Goal: Task Accomplishment & Management: Use online tool/utility

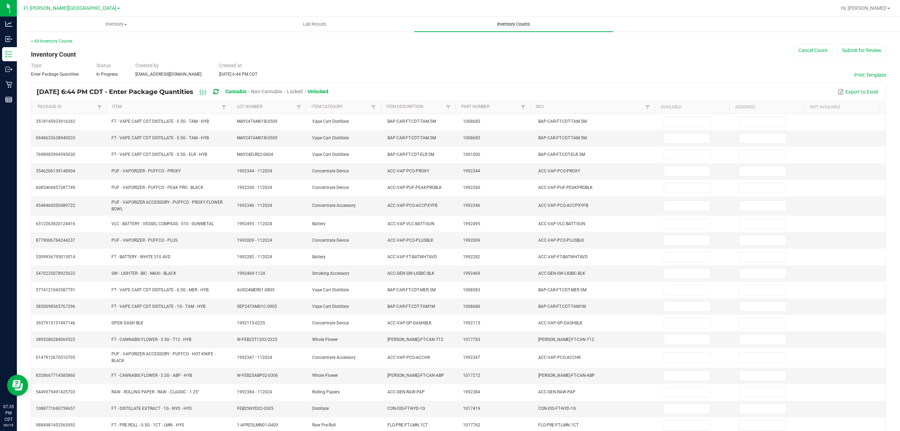
click at [520, 23] on span "Inventory Counts" at bounding box center [514, 24] width 52 height 6
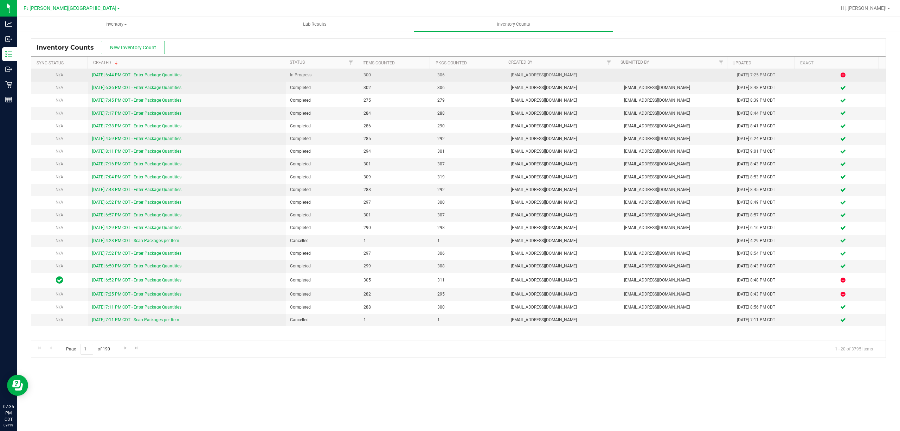
click at [160, 74] on link "9/19/25 6:44 PM CDT - Enter Package Quantities" at bounding box center [136, 74] width 89 height 5
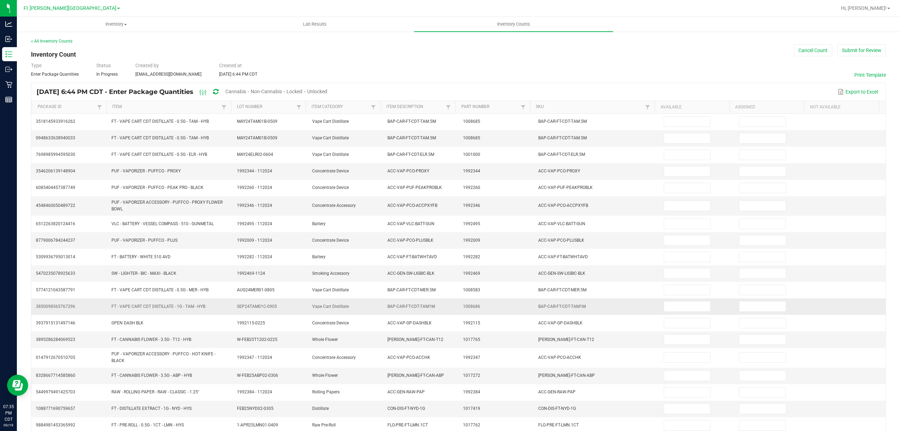
type input "12"
type input "0"
type input "1"
type input "0"
type input "8"
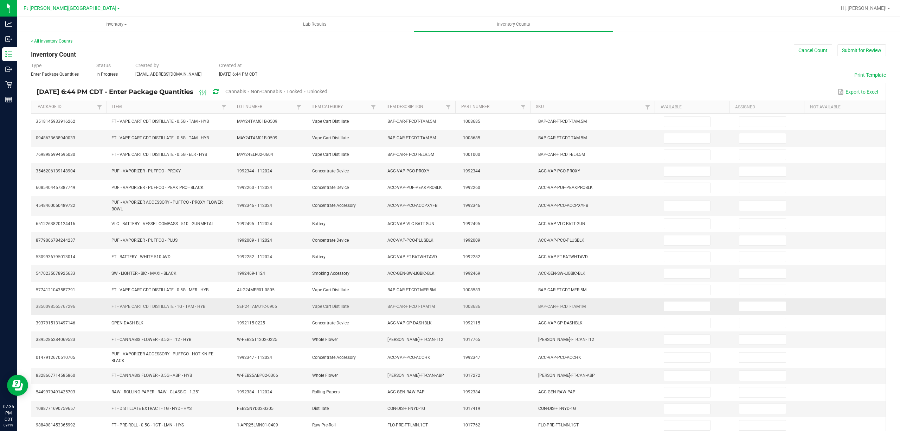
type input "0"
type input "11"
type input "0"
type input "2"
type input "0"
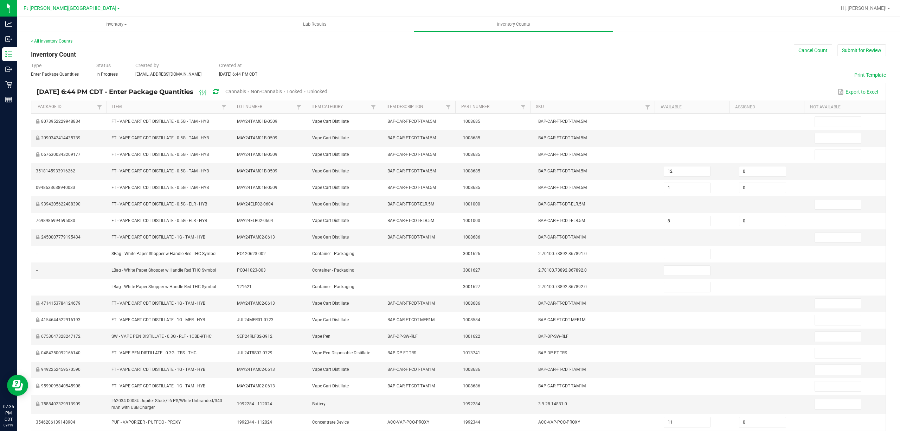
click at [246, 92] on span "Cannabis" at bounding box center [235, 92] width 21 height 6
type input "1"
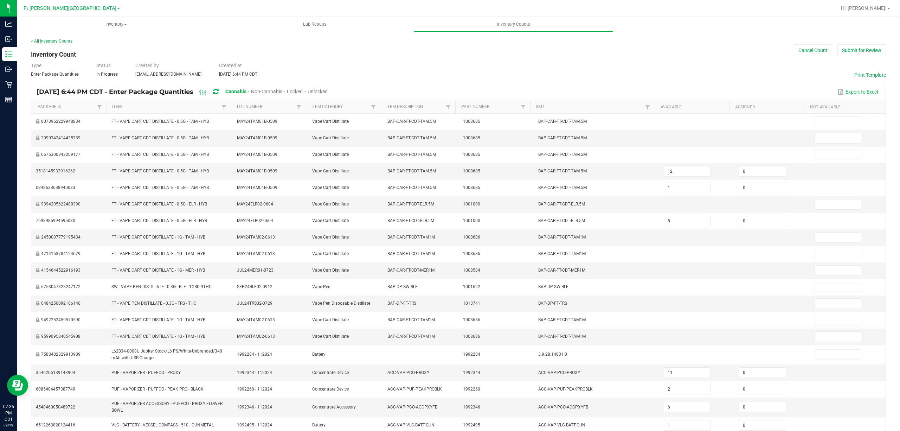
click at [328, 91] on span "Unlocked" at bounding box center [318, 92] width 20 height 6
type input "11"
type input "2"
type input "1"
type input "25"
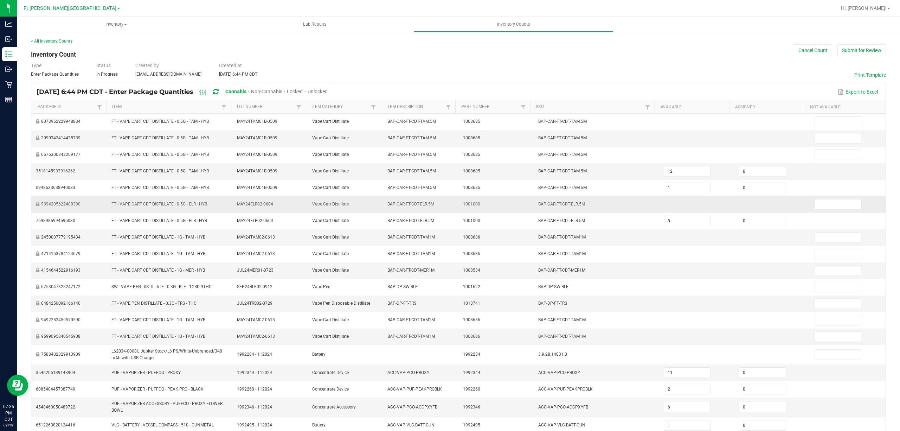
type input "3"
type input "10"
type input "2"
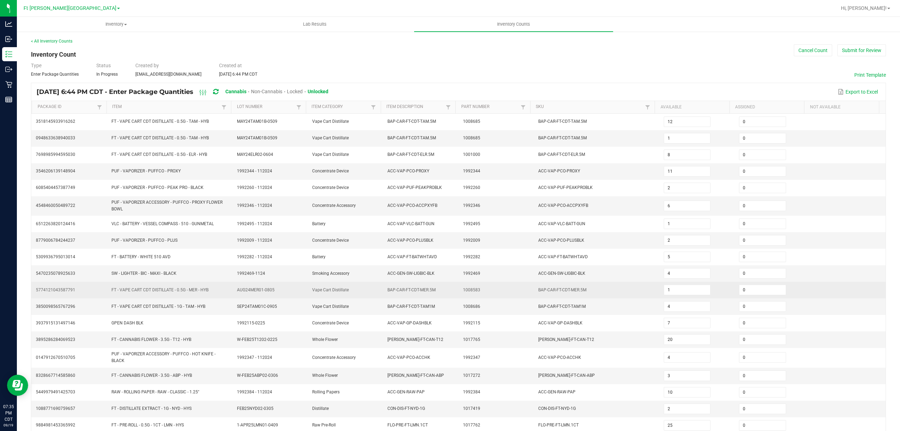
scroll to position [51, 0]
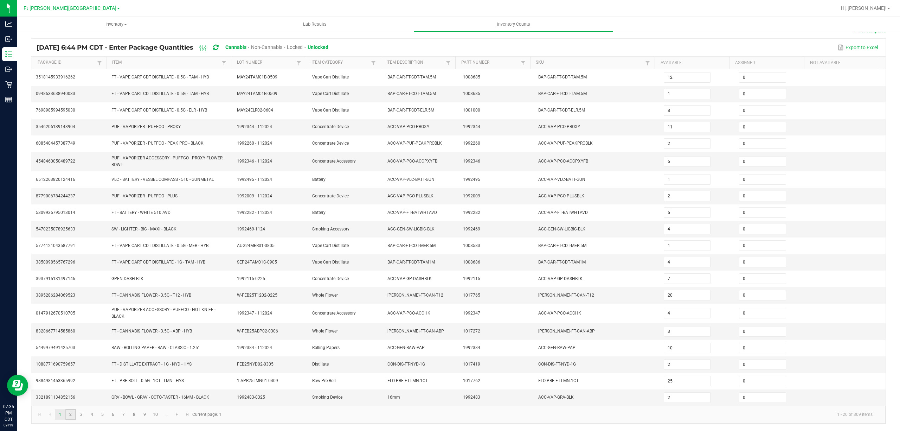
click at [75, 414] on link "2" at bounding box center [70, 414] width 10 height 11
type input "4"
type input "15"
type input "3"
type input "8"
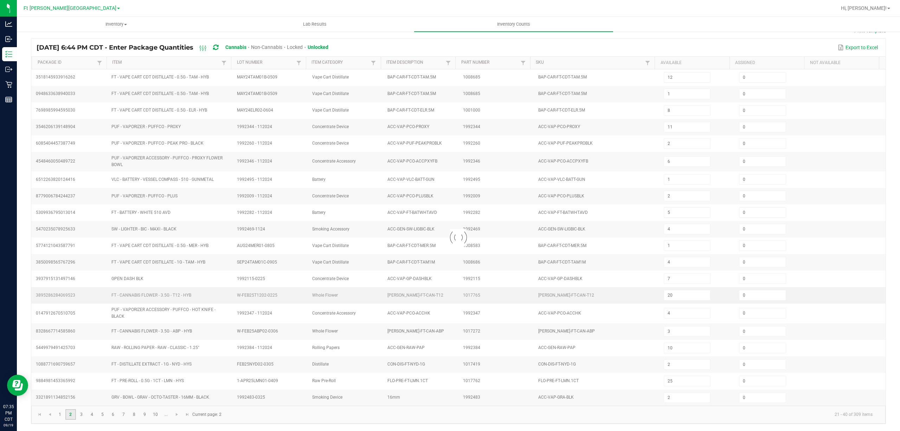
type input "4"
type input "45"
type input "4"
type input "1"
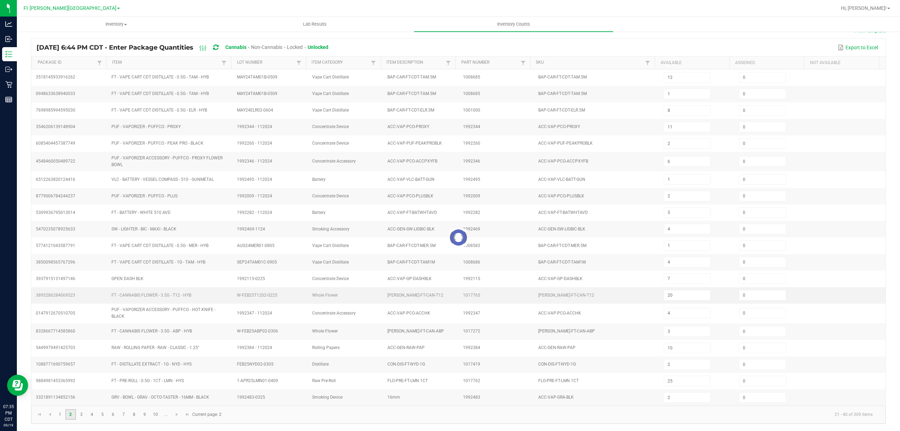
type input "7"
type input "3"
type input "11"
type input "8"
type input "6"
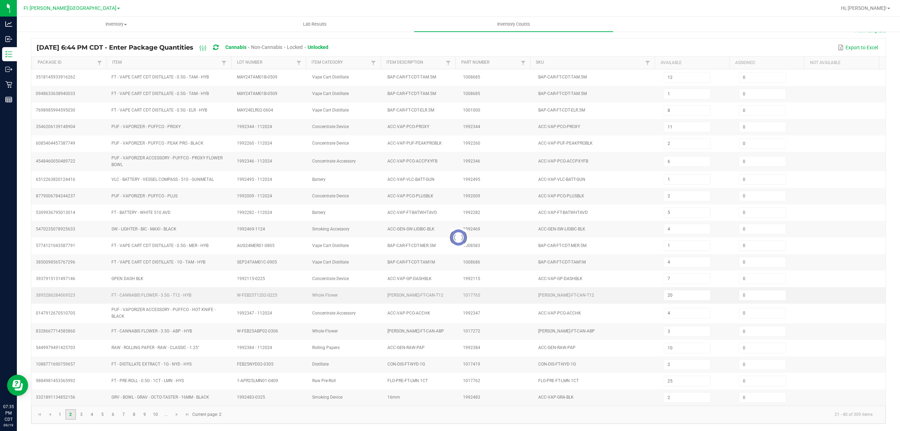
type input "35"
type input "9"
type input "7"
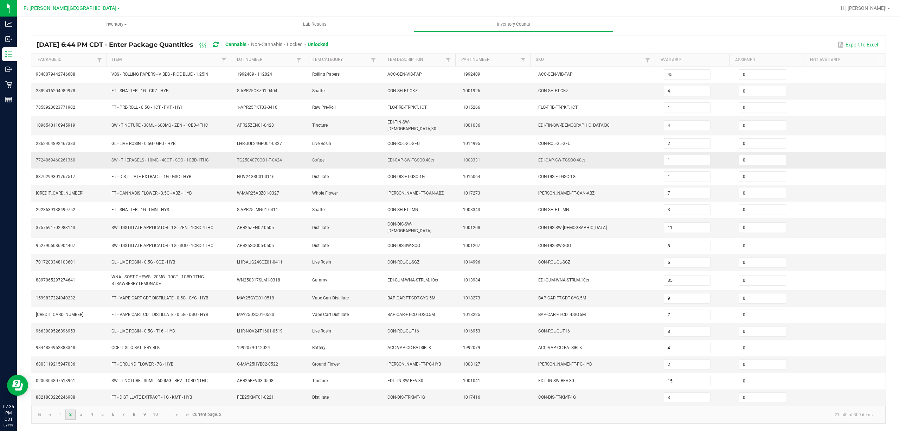
scroll to position [49, 0]
click at [83, 419] on kendo-pager "1 2 3 4 5 6 7 8 9 10 ... 21 - 40 of 309 items Current page: 2" at bounding box center [458, 414] width 854 height 18
click at [84, 413] on link "3" at bounding box center [81, 414] width 10 height 11
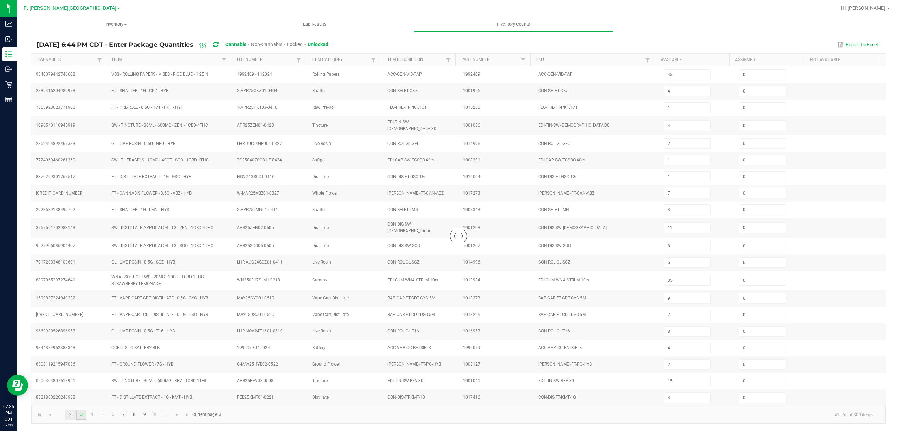
type input "3"
type input "1"
type input "7"
type input "3"
type input "2"
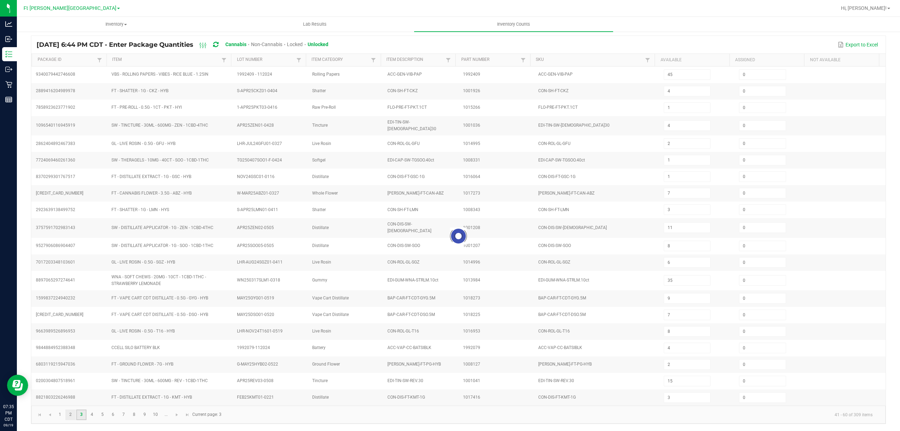
type input "3"
type input "4"
type input "8"
type input "3"
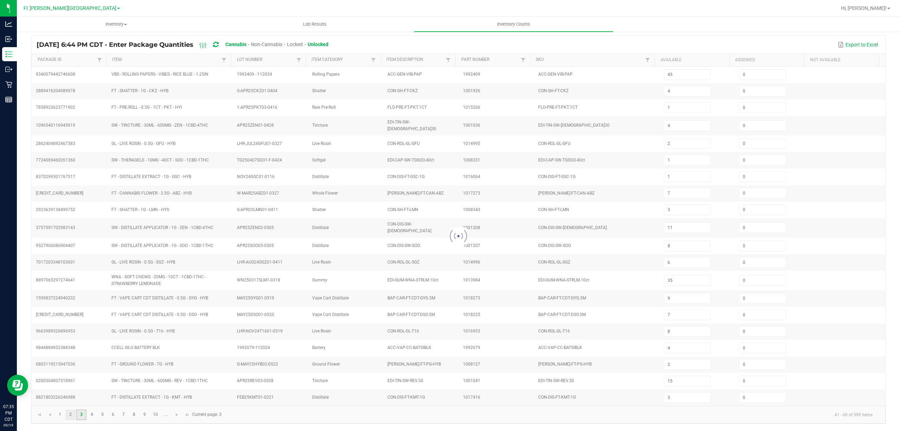
type input "3"
type input "2"
type input "4"
type input "1"
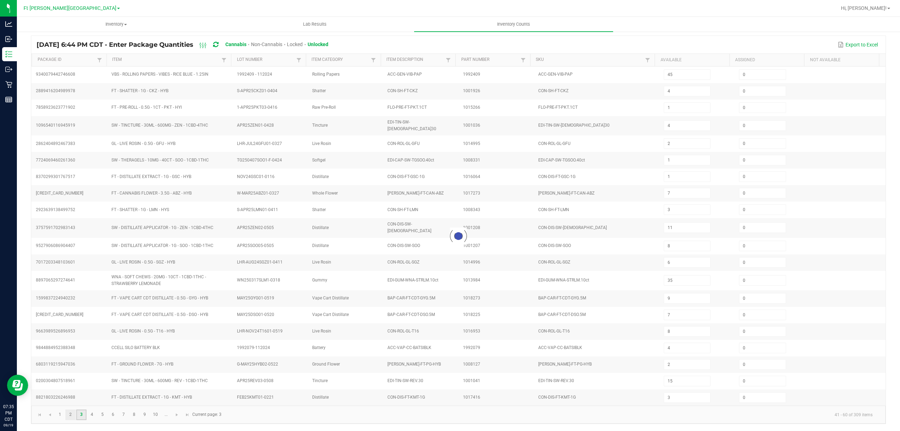
type input "6"
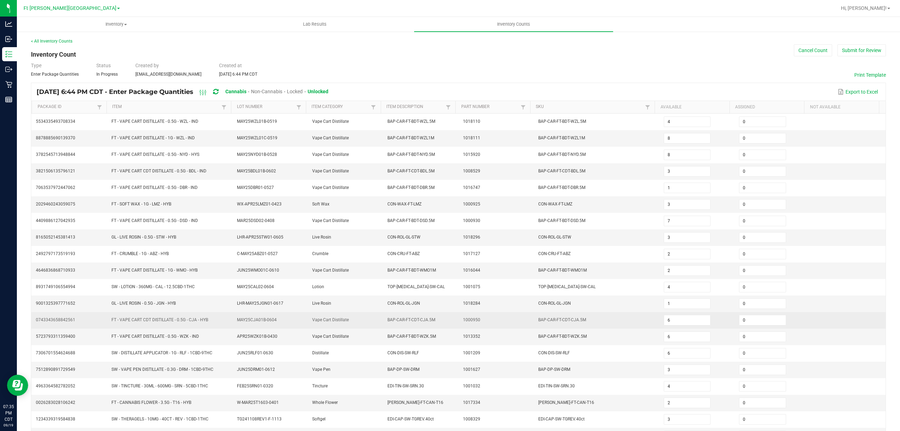
scroll to position [46, 0]
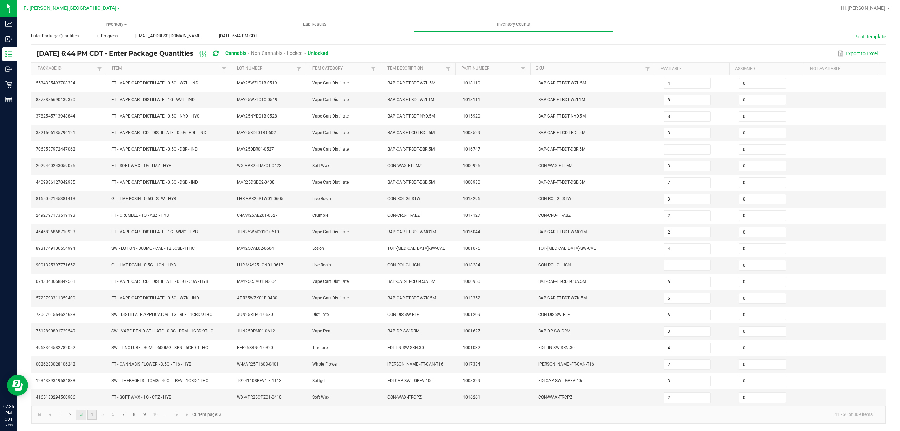
click at [96, 417] on link "4" at bounding box center [92, 414] width 10 height 11
type input "4"
type input "3"
type input "9"
type input "6"
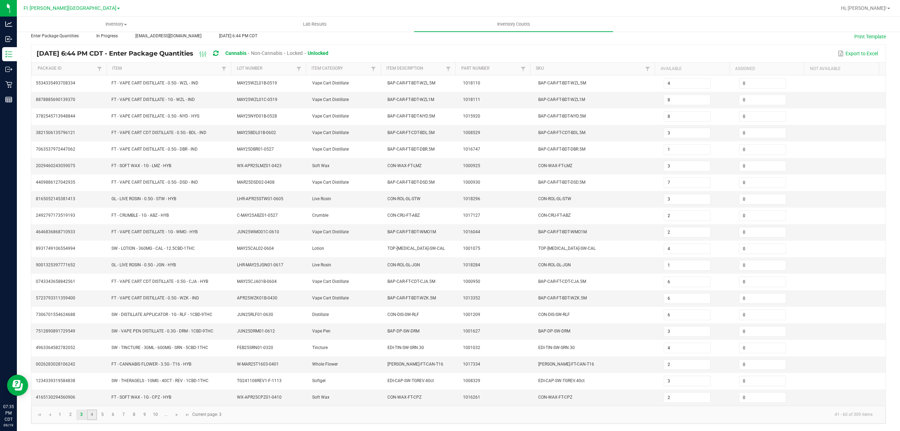
type input "7"
type input "2"
type input "6"
type input "2"
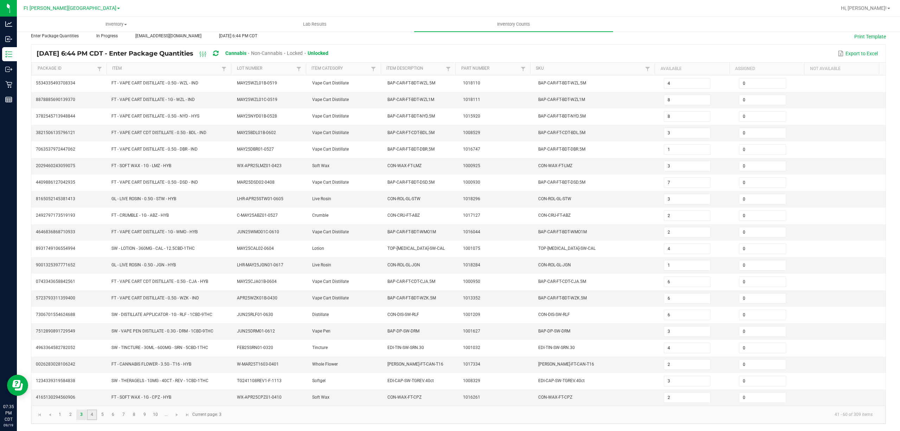
type input "3"
type input "4"
type input "7"
type input "8"
type input "16"
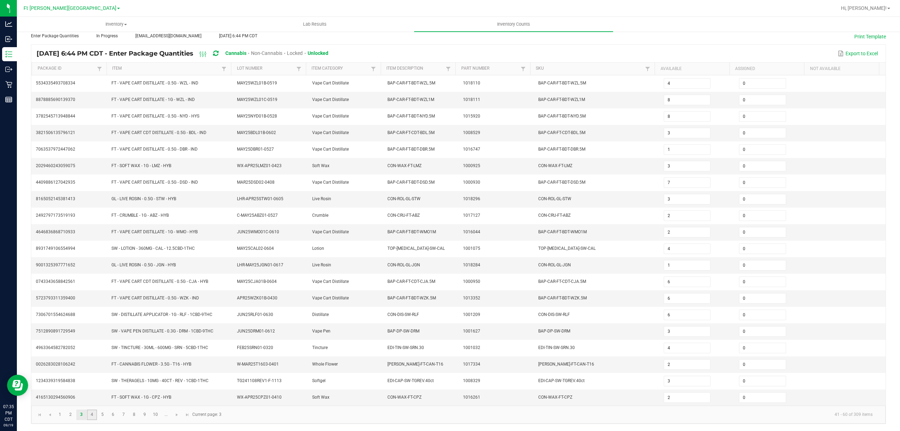
type input "10"
type input "4"
type input "2"
type input "4"
type input "7"
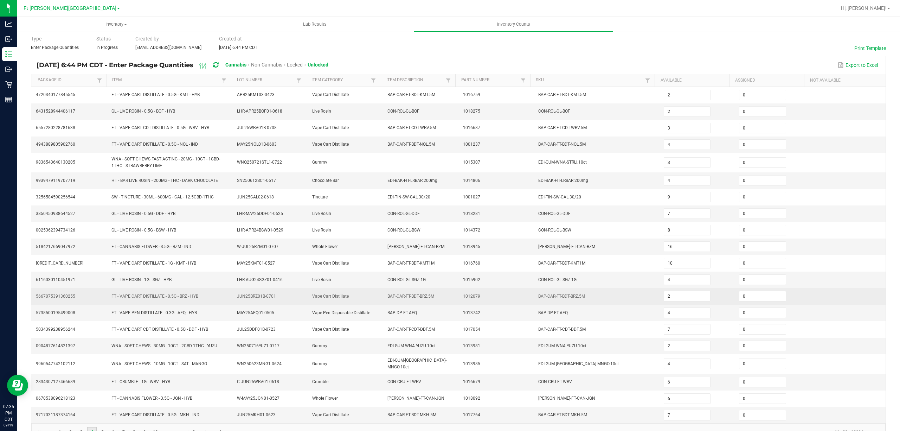
scroll to position [49, 0]
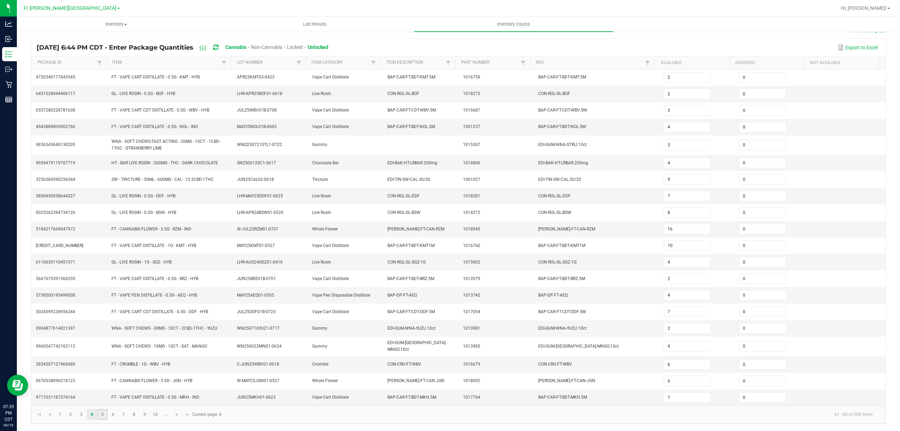
click at [103, 413] on link "5" at bounding box center [102, 414] width 10 height 11
type input "7"
type input "1"
type input "11"
type input "13"
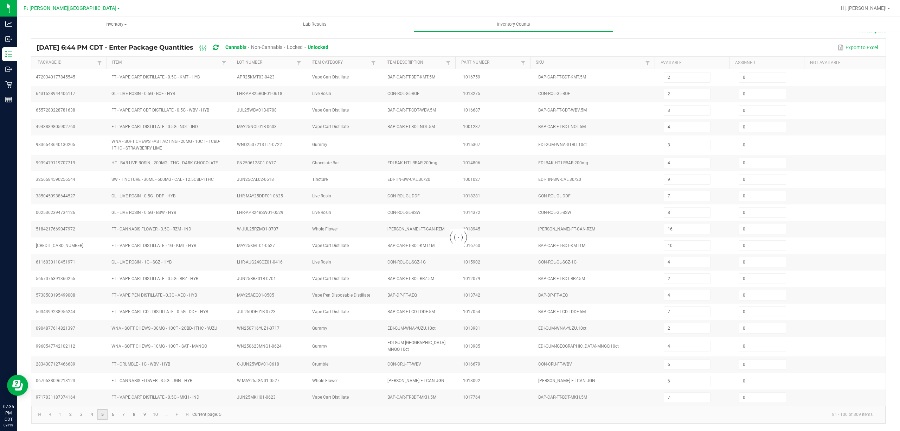
type input "4"
type input "6"
type input "4"
type input "3"
type input "19"
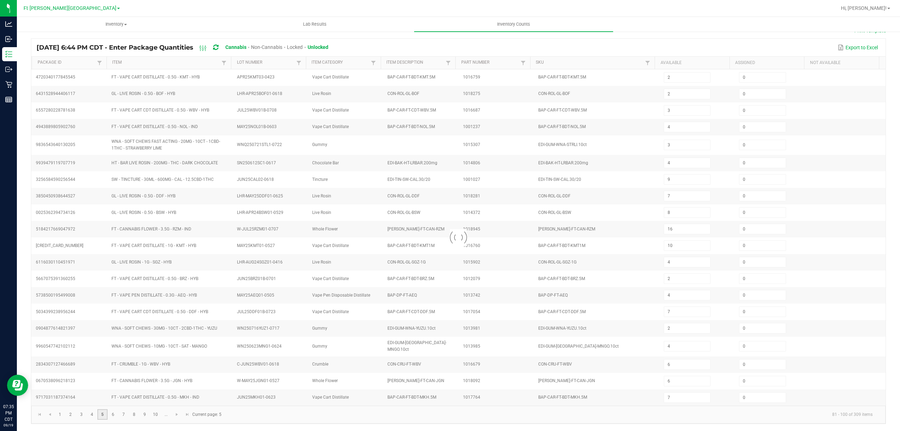
type input "10"
type input "5"
type input "4"
type input "3"
type input "14"
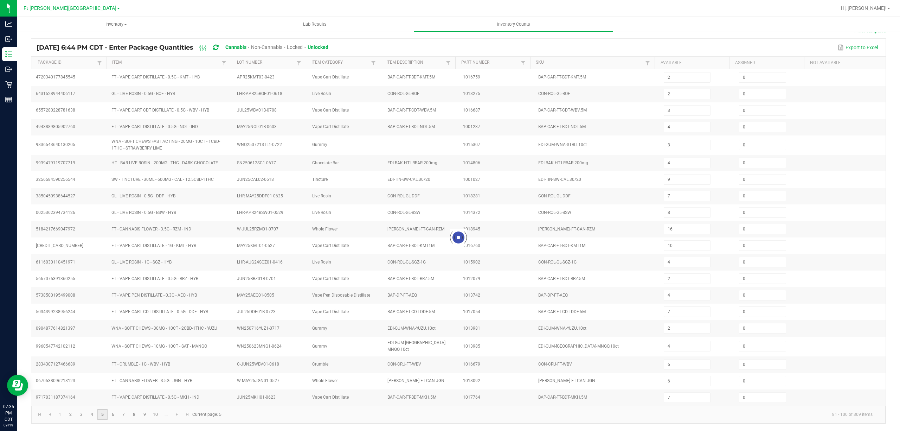
type input "9"
type input "5"
type input "9"
type input "7"
type input "3"
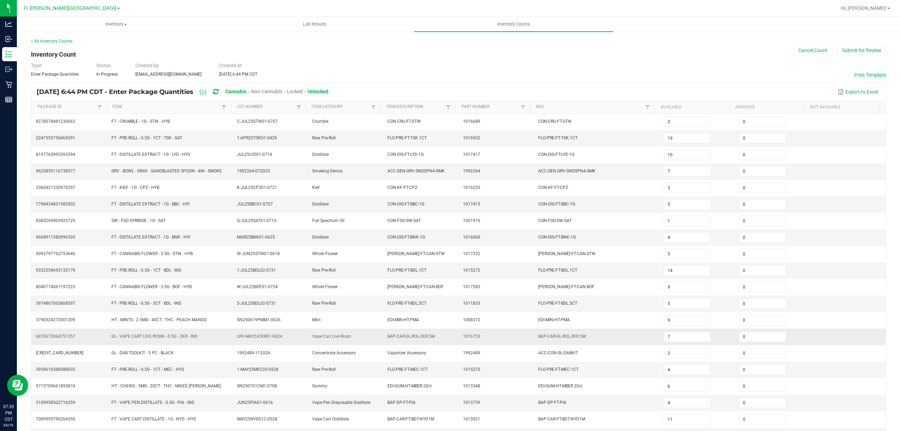
scroll to position [46, 0]
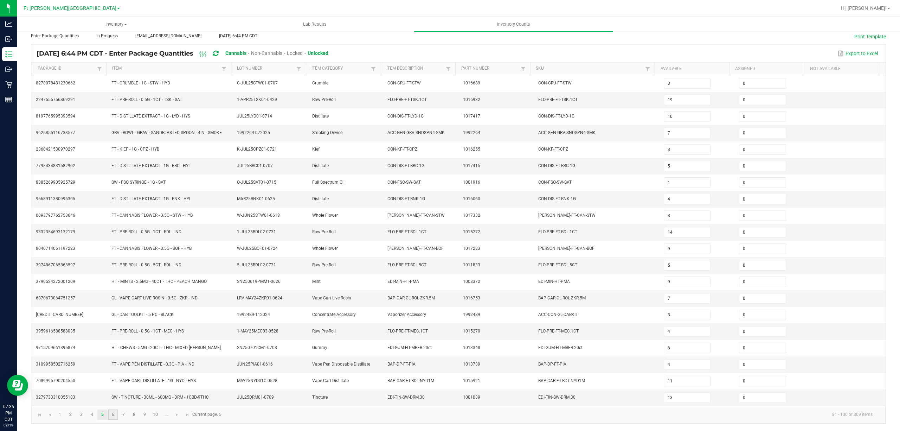
click at [115, 413] on link "6" at bounding box center [113, 414] width 10 height 11
type input "4"
type input "10"
type input "3"
type input "20"
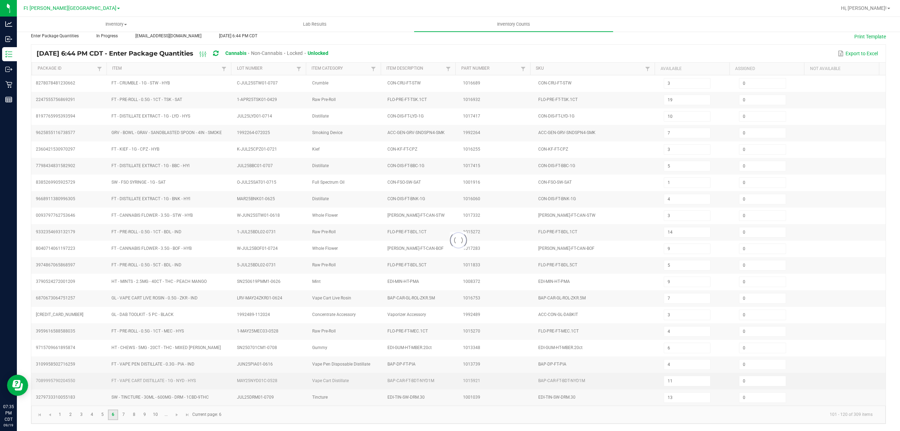
type input "9"
type input "12"
type input "3"
type input "9"
type input "8"
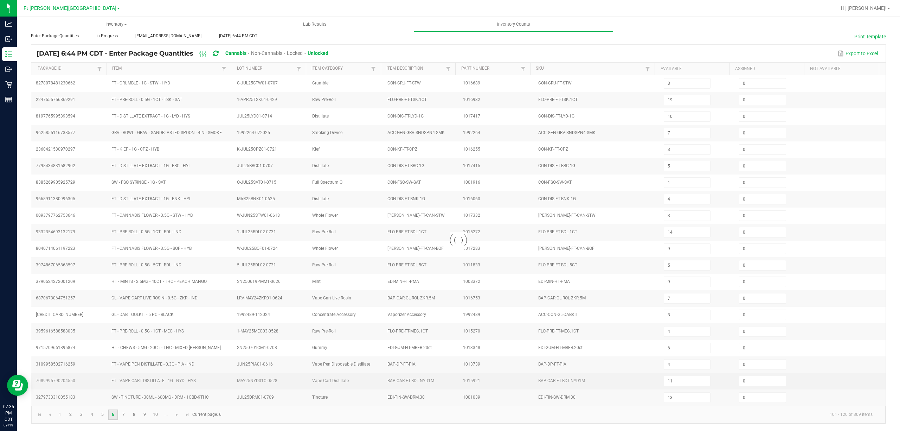
type input "29"
type input "11"
type input "12"
type input "23"
type input "4"
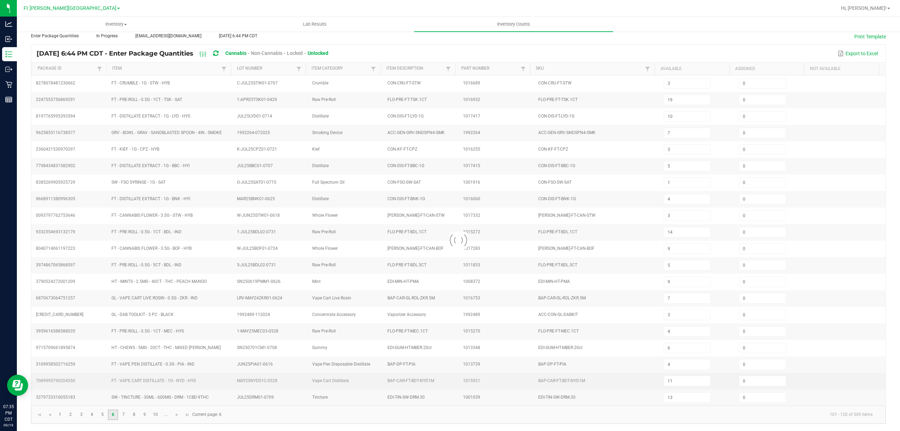
type input "10"
type input "11"
type input "2"
type input "1"
type input "12"
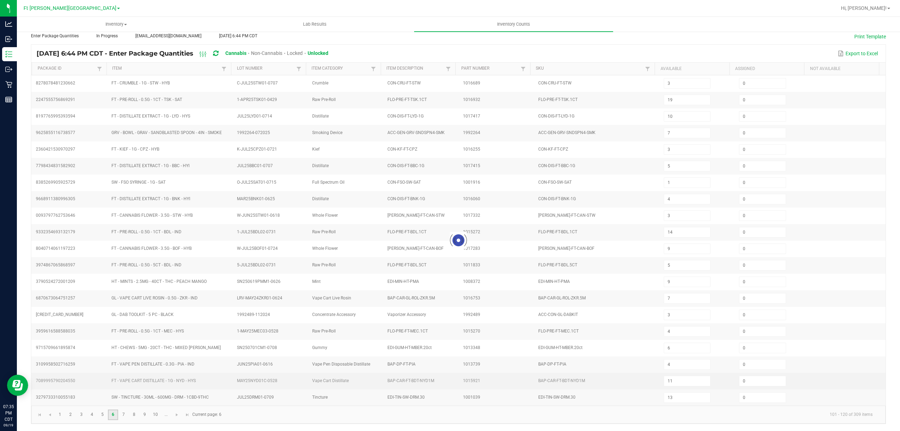
type input "2"
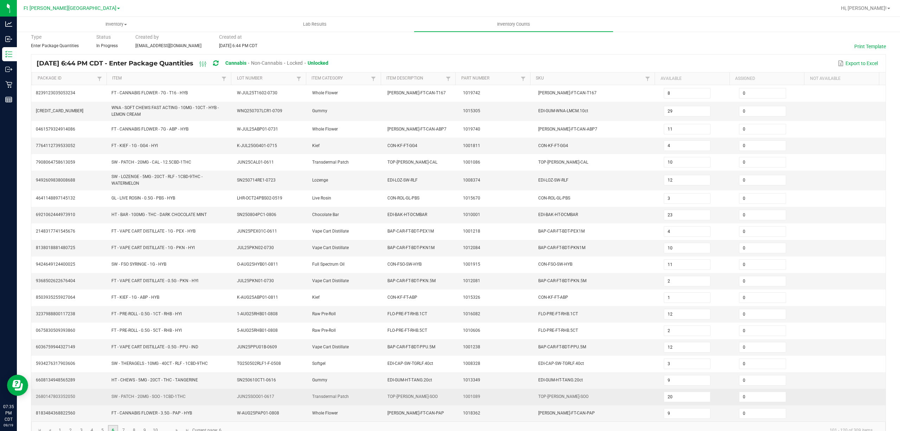
scroll to position [51, 0]
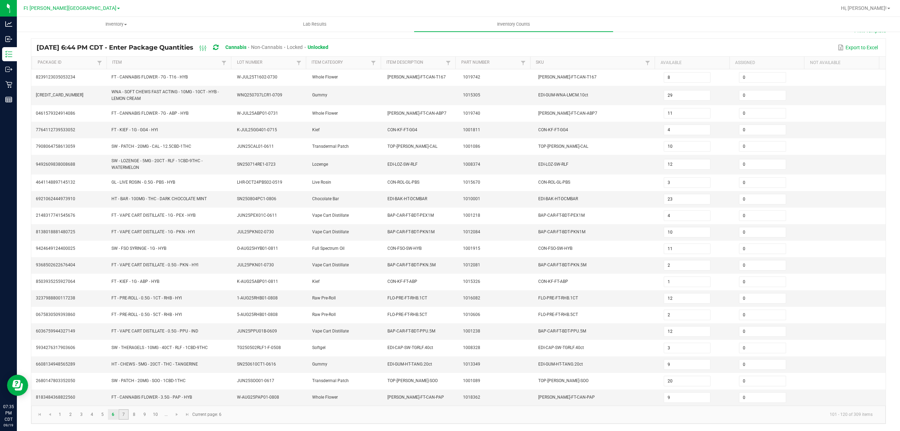
click at [126, 414] on link "7" at bounding box center [123, 414] width 10 height 11
type input "2"
type input "22"
type input "5"
type input "12"
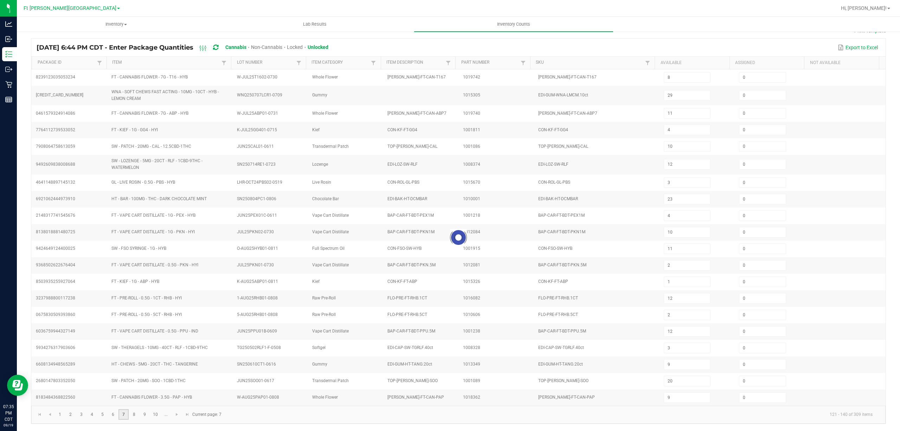
type input "7"
type input "2"
type input "10"
type input "4"
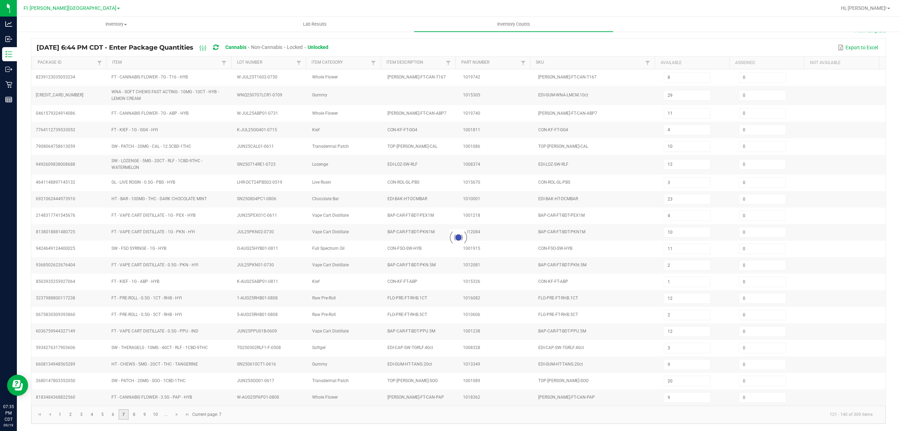
type input "10"
type input "8"
type input "45"
type input "3"
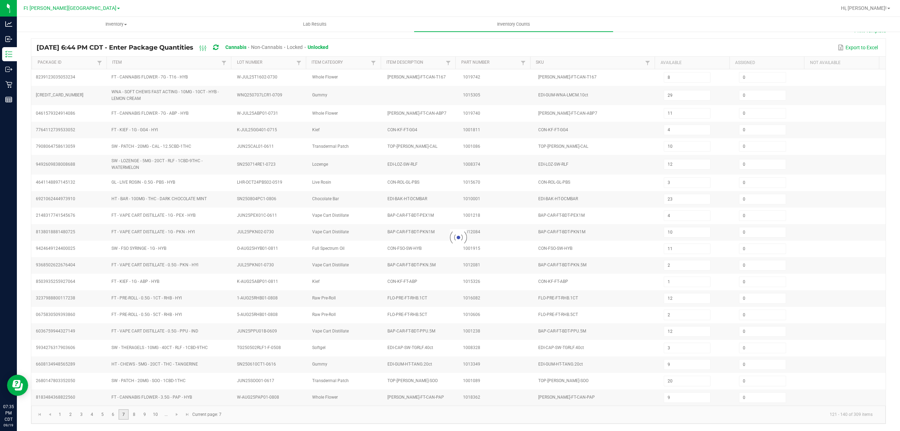
type input "7"
type input "6"
type input "7"
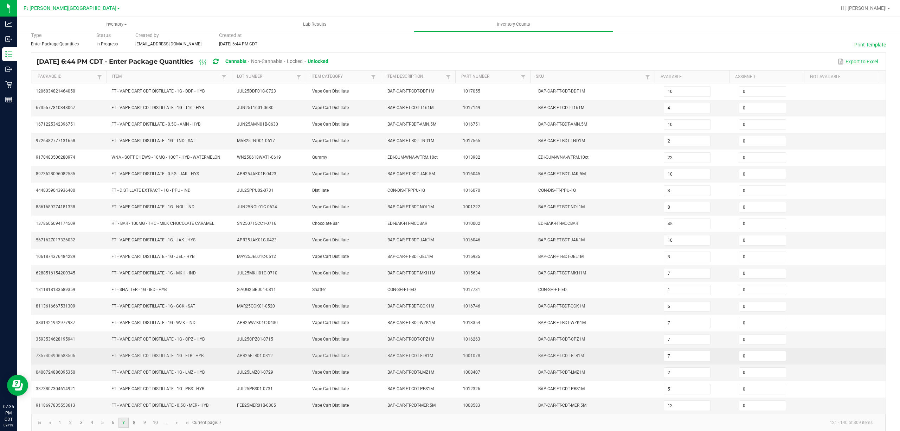
scroll to position [46, 0]
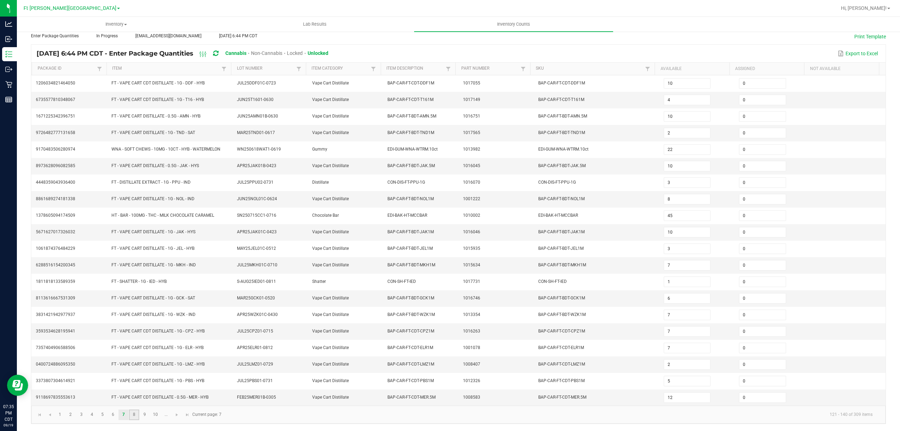
click at [132, 417] on link "8" at bounding box center [134, 414] width 10 height 11
type input "14"
type input "9"
type input "12"
type input "9"
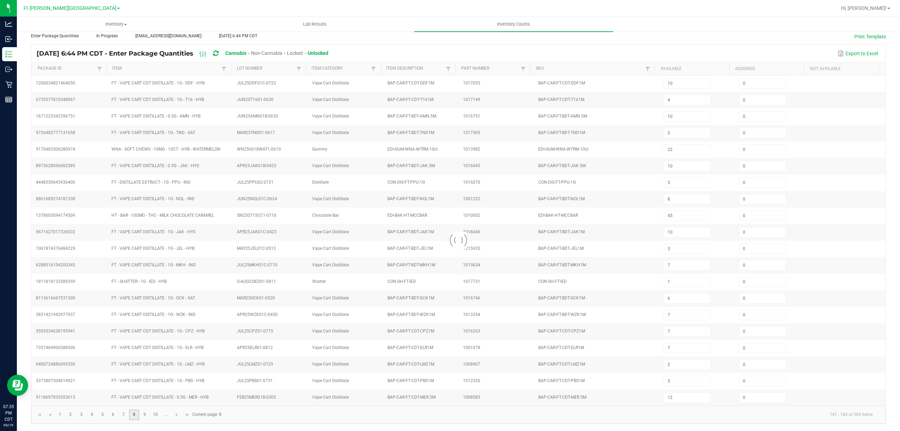
type input "4"
type input "18"
type input "20"
type input "9"
type input "12"
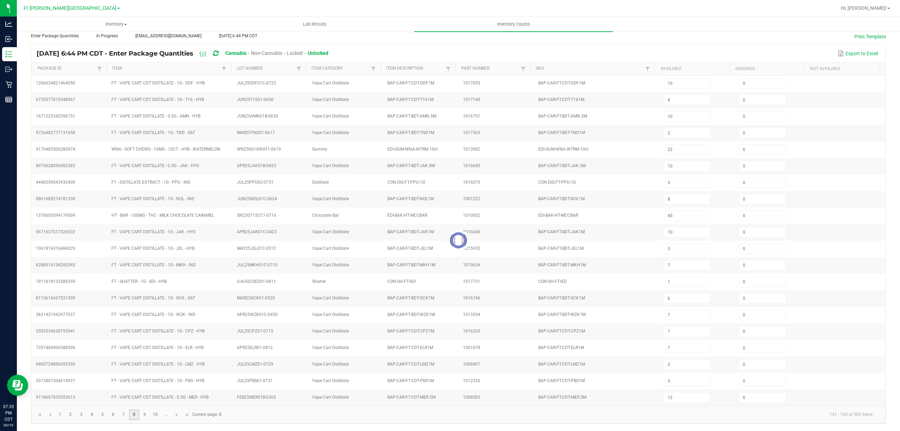
type input "8"
type input "15"
type input "9"
type input "3"
type input "10"
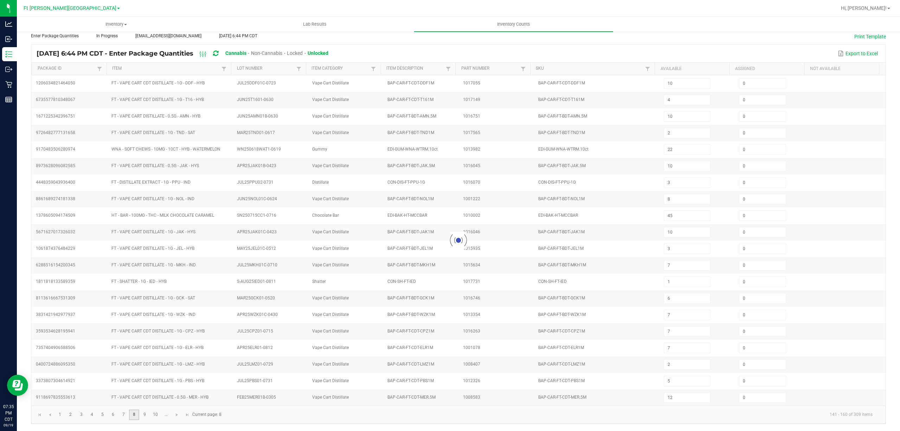
type input "14"
type input "2"
type input "1"
type input "10"
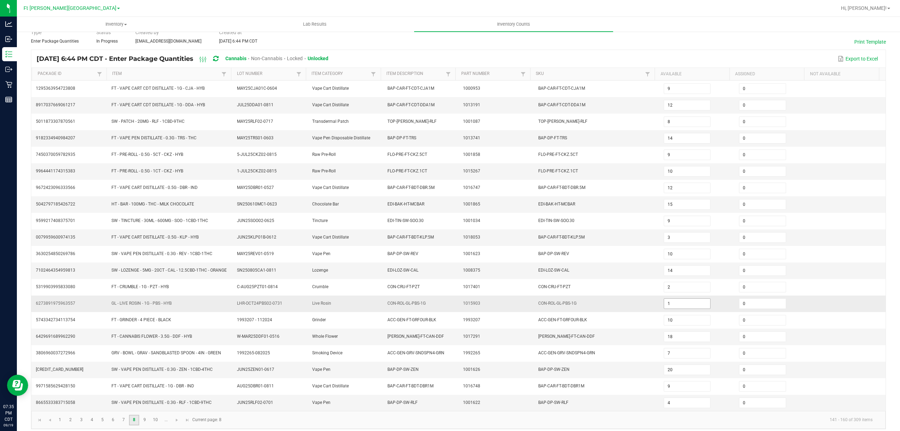
scroll to position [49, 0]
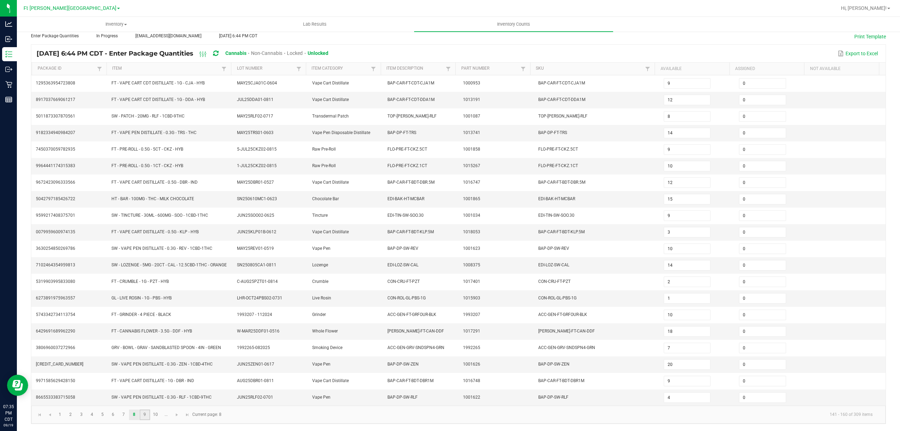
click at [144, 414] on link "9" at bounding box center [145, 414] width 10 height 11
type input "9"
type input "5"
type input "8"
type input "7"
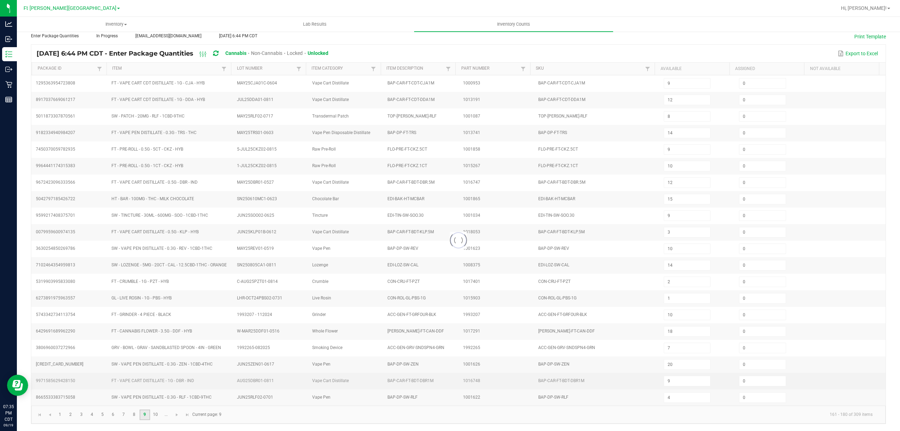
type input "3"
type input "5"
type input "16"
type input "1"
type input "5"
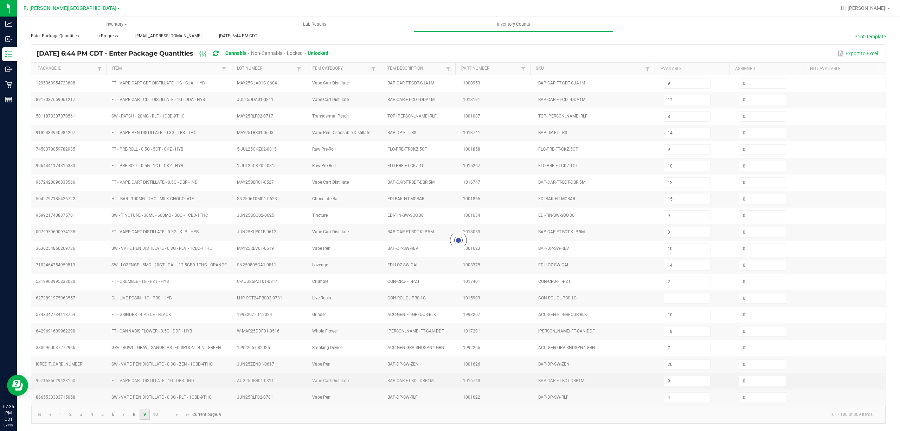
type input "14"
type input "2"
type input "1"
type input "4"
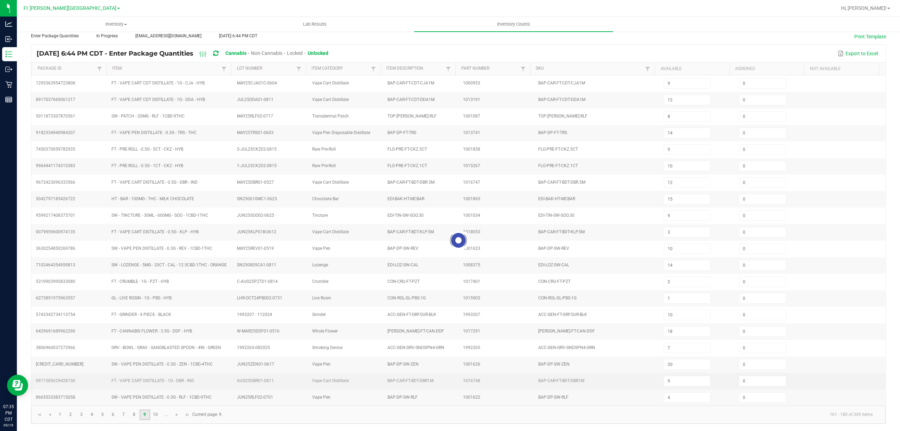
type input "7"
type input "5"
type input "3"
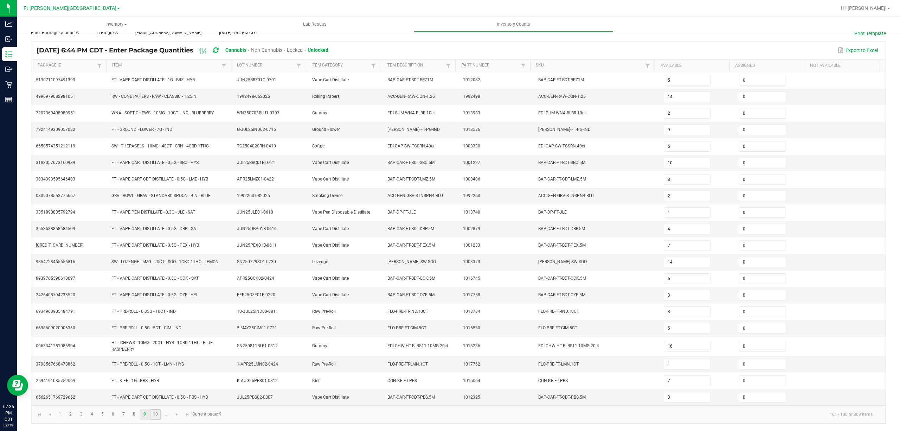
click at [158, 415] on link "10" at bounding box center [155, 414] width 10 height 11
type input "2"
type input "15"
type input "25"
type input "7"
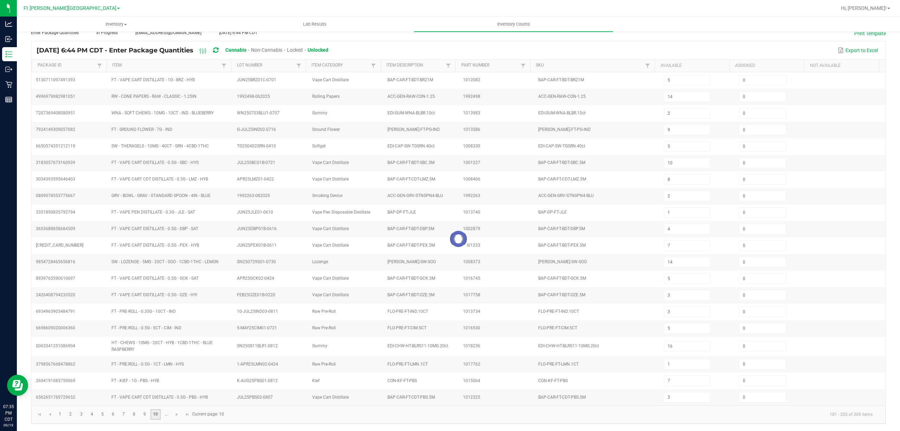
type input "18"
type input "11"
type input "4"
type input "13"
type input "4"
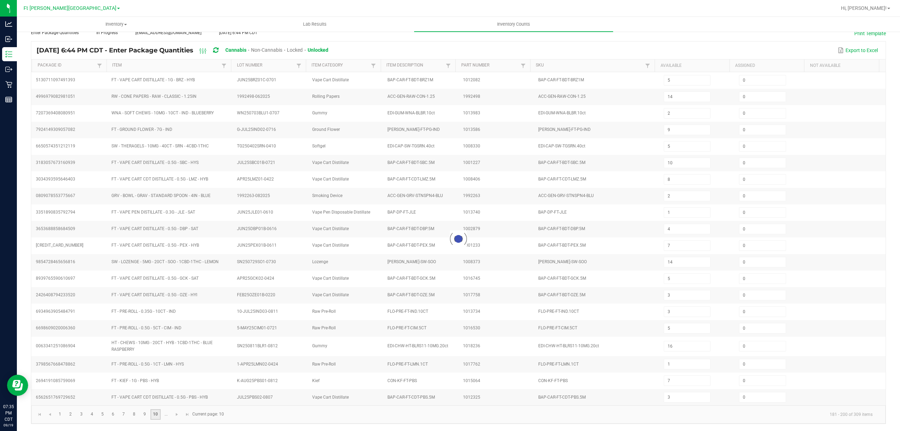
type input "6"
type input "11"
type input "5"
type input "3"
type input "11"
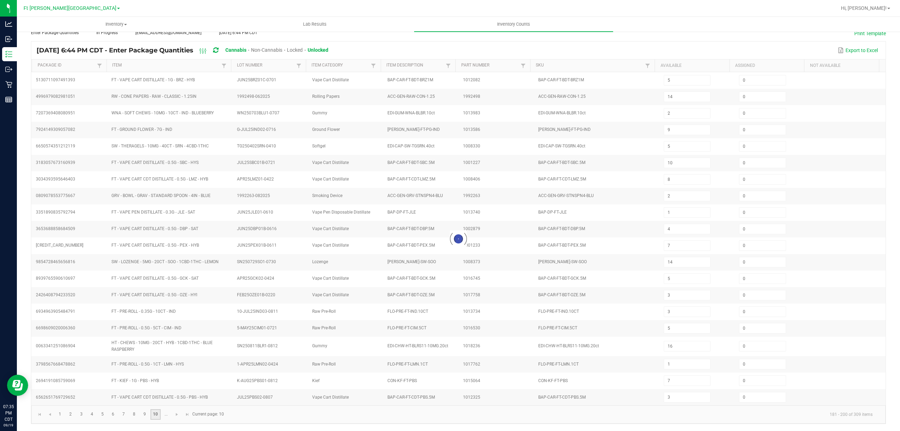
type input "5"
type input "12"
type input "8"
type input "4"
type input "10"
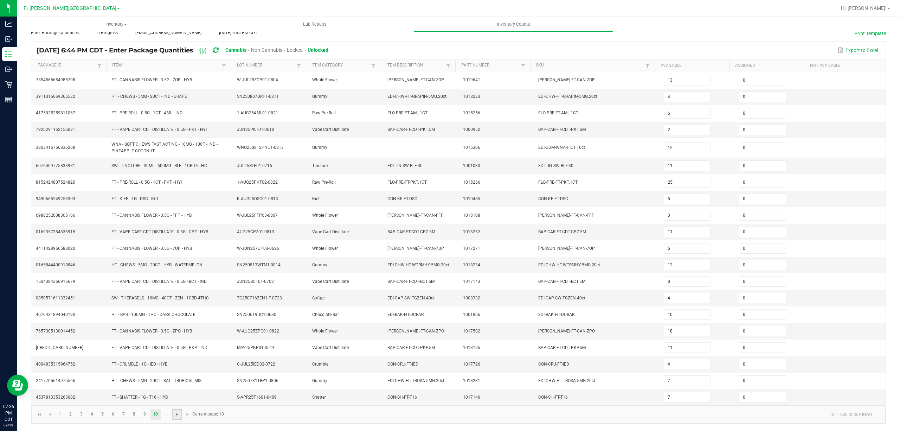
click at [178, 416] on span "Go to the next page" at bounding box center [177, 414] width 6 height 6
type input "10"
type input "5"
type input "9"
type input "1"
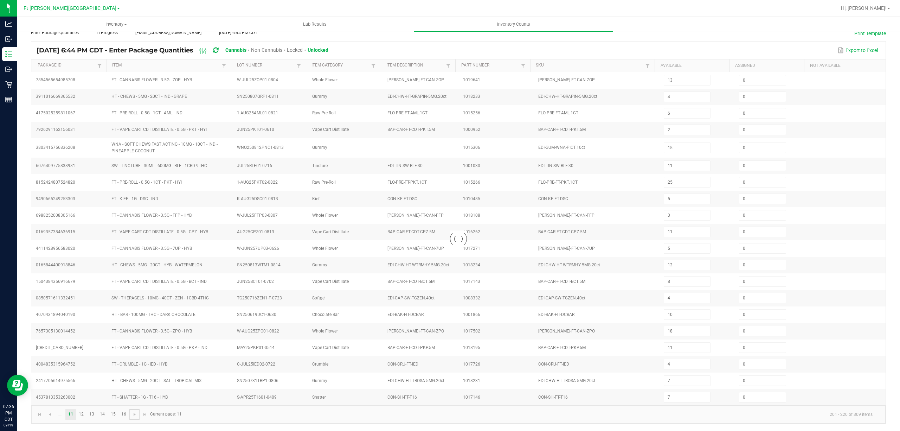
type input "12"
type input "2"
type input "8"
type input "3"
type input "5"
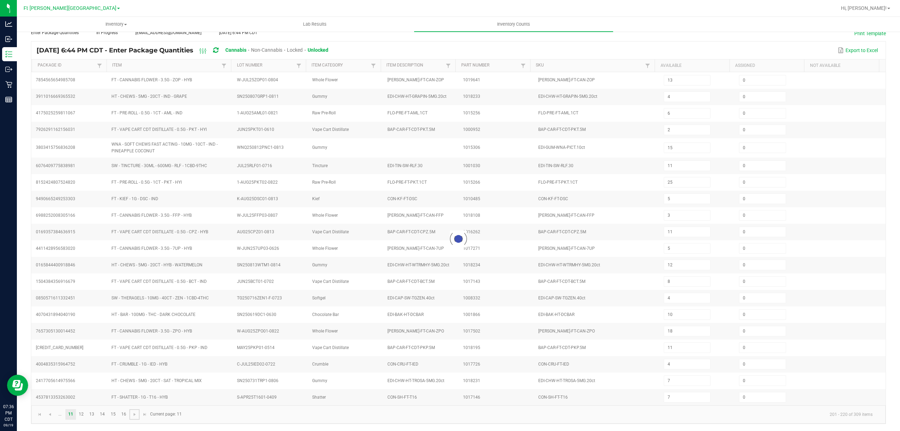
type input "38"
type input "3"
type input "5"
type input "16"
type input "9"
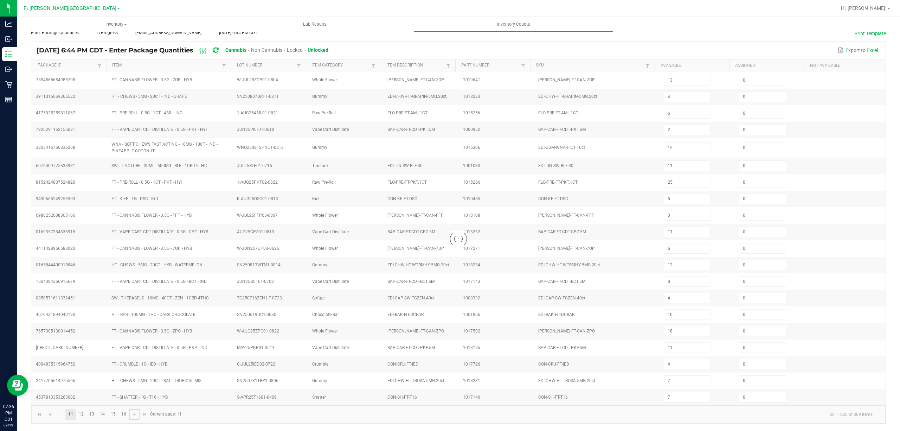
type input "4"
type input "2"
type input "9"
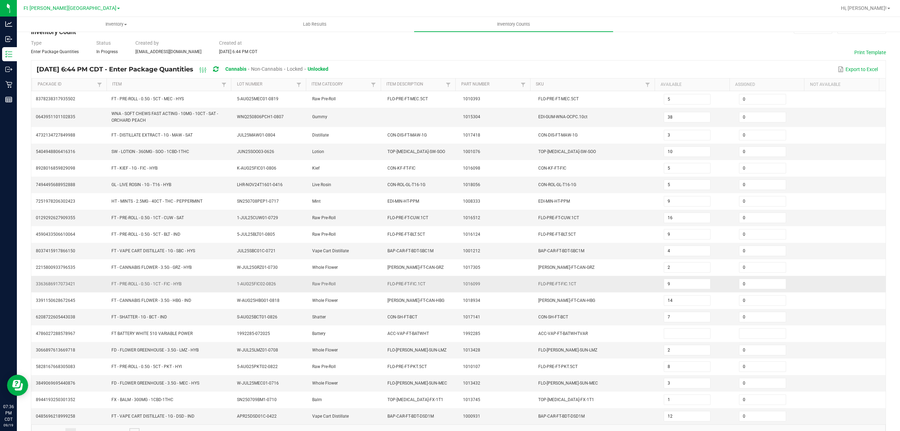
scroll to position [0, 0]
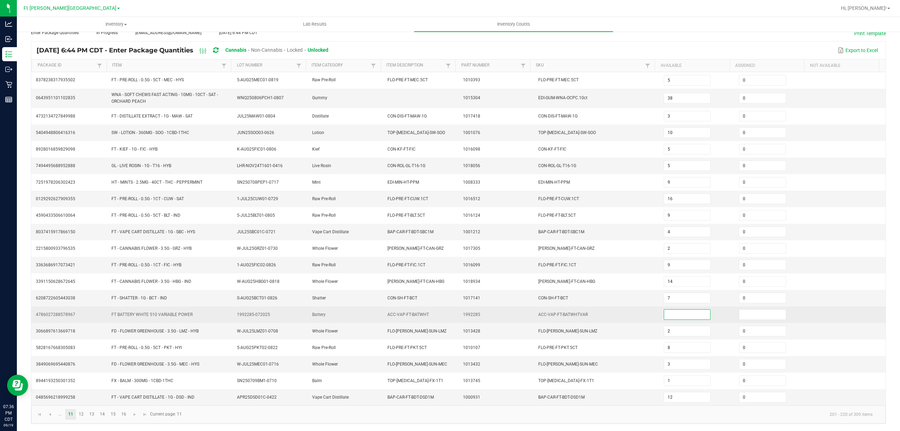
click at [691, 311] on input at bounding box center [687, 314] width 46 height 10
click at [754, 314] on input at bounding box center [762, 314] width 46 height 10
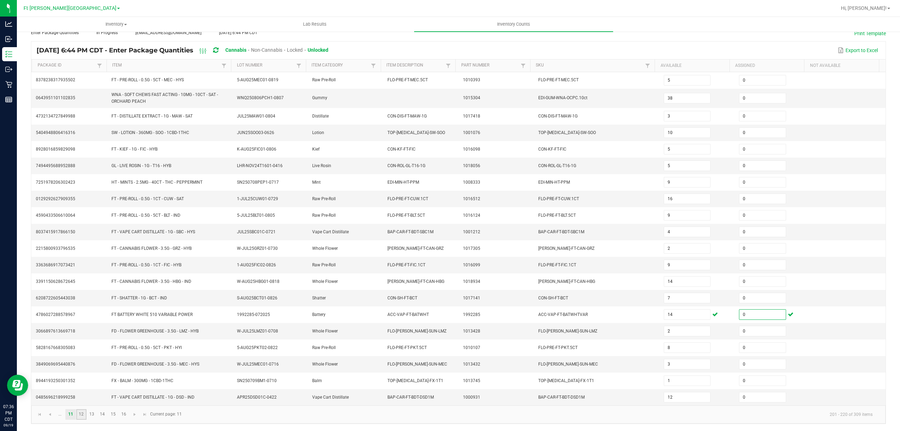
click at [83, 414] on link "12" at bounding box center [81, 414] width 10 height 11
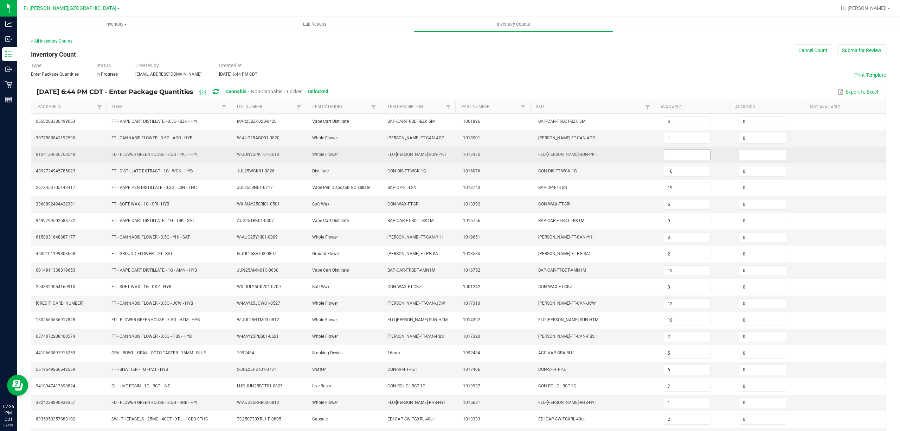
click at [674, 154] on input at bounding box center [687, 155] width 46 height 10
click at [752, 155] on input at bounding box center [762, 155] width 46 height 10
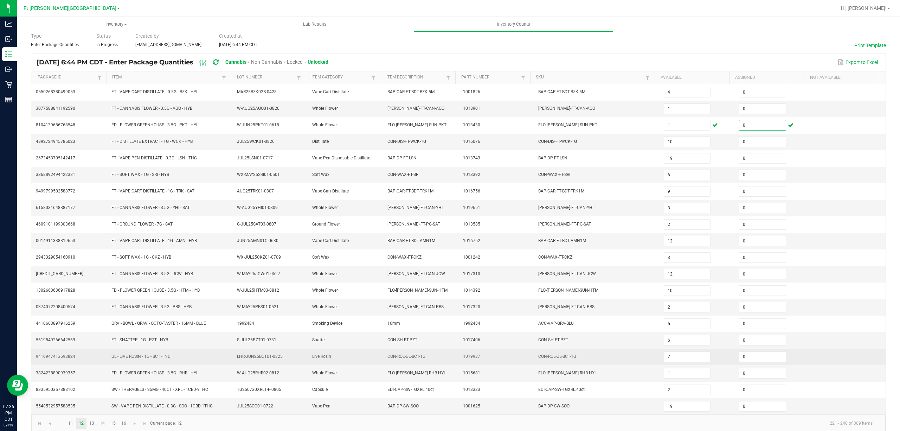
scroll to position [46, 0]
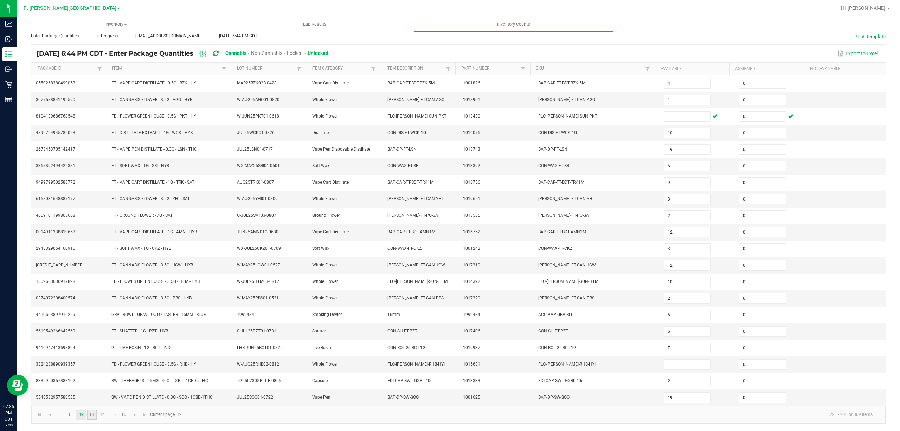
click at [92, 418] on link "13" at bounding box center [92, 414] width 10 height 11
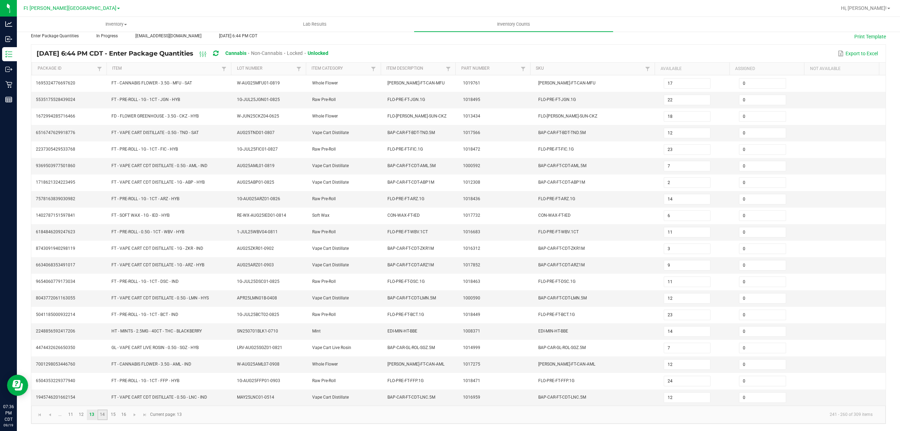
click at [105, 416] on link "14" at bounding box center [102, 414] width 10 height 11
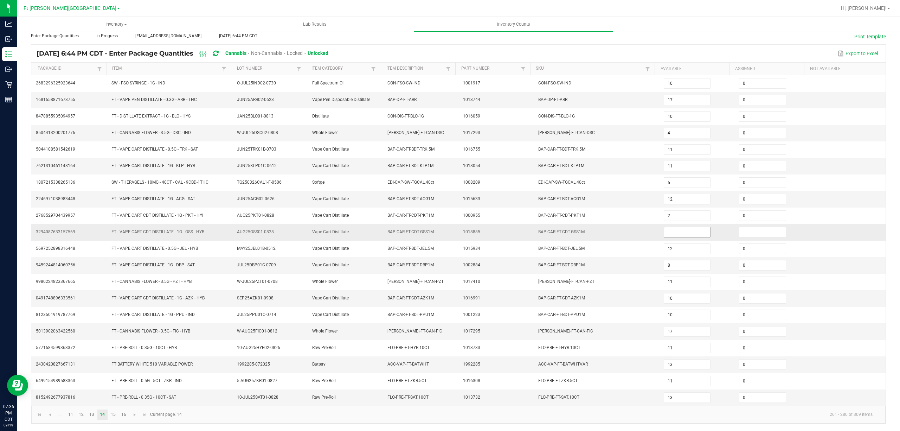
click at [664, 227] on input at bounding box center [687, 232] width 46 height 10
click at [750, 230] on input at bounding box center [762, 232] width 46 height 10
click at [113, 413] on link "15" at bounding box center [113, 414] width 10 height 11
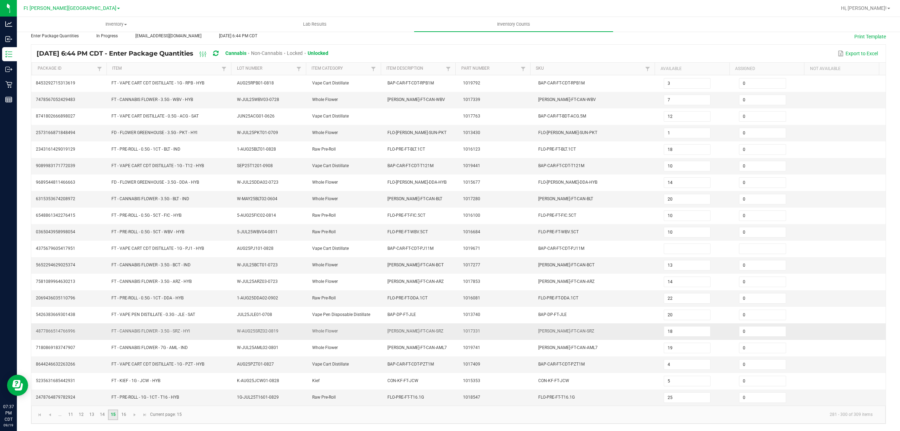
scroll to position [0, 0]
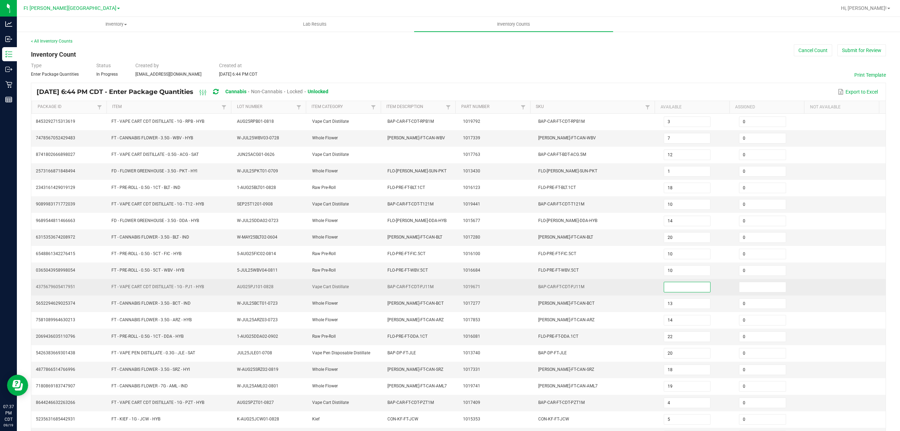
click at [679, 292] on input at bounding box center [687, 287] width 46 height 10
click at [756, 288] on input at bounding box center [762, 287] width 46 height 10
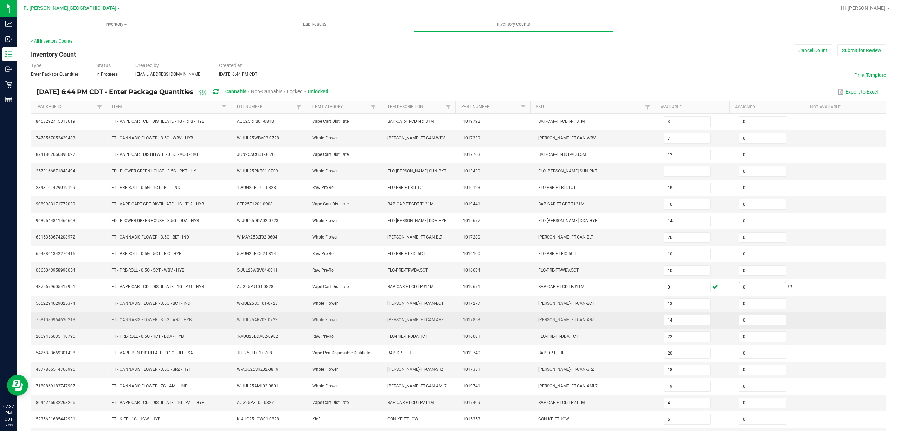
scroll to position [46, 0]
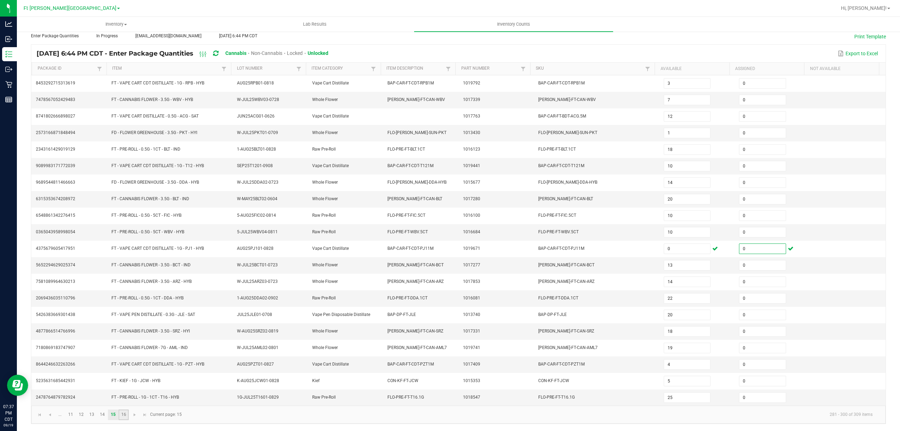
click at [126, 415] on link "16" at bounding box center [123, 414] width 10 height 11
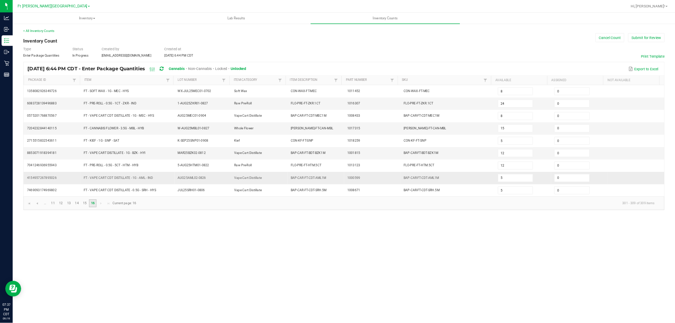
scroll to position [0, 0]
click at [83, 276] on link "12" at bounding box center [81, 271] width 10 height 11
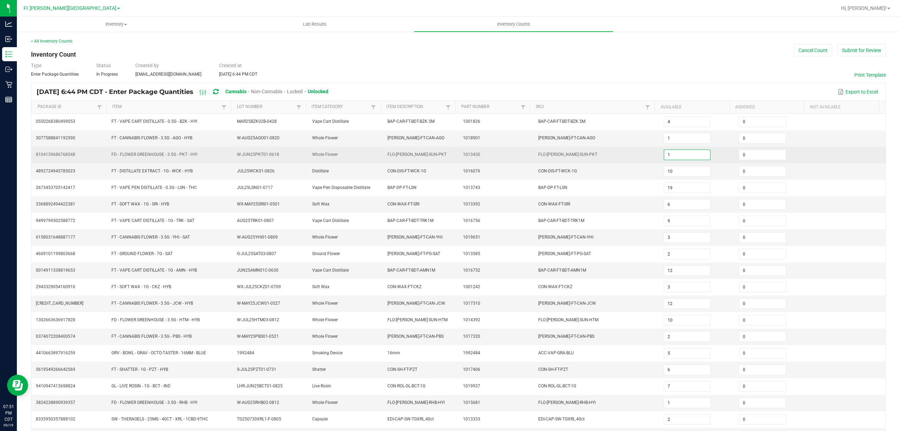
click at [670, 152] on input "1" at bounding box center [687, 155] width 46 height 10
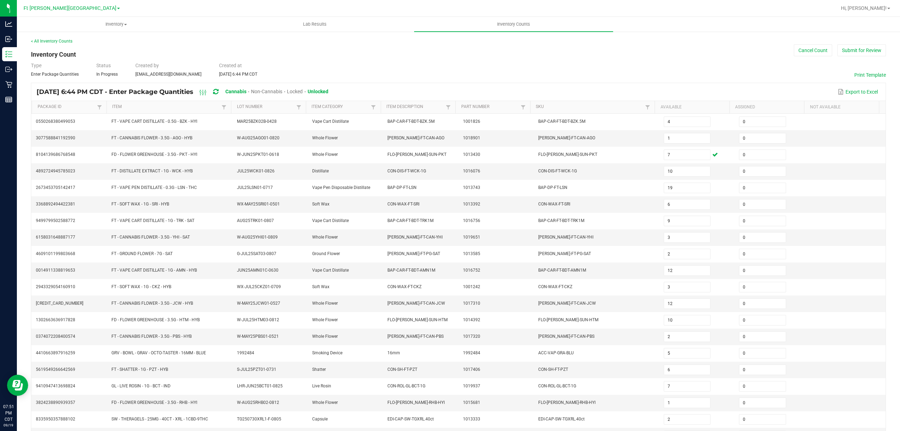
click at [631, 66] on div "Type Enter Package Quantities Status In Progress Created by amaines@liveparalle…" at bounding box center [458, 69] width 855 height 15
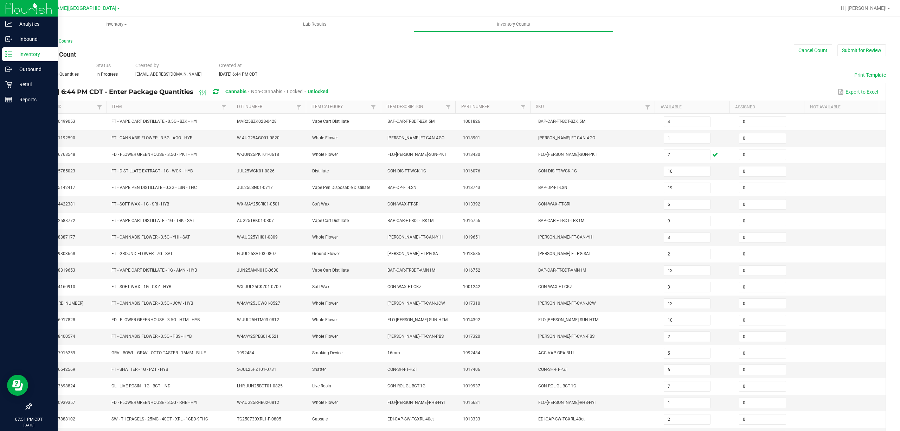
click at [20, 52] on p "Inventory" at bounding box center [33, 54] width 42 height 8
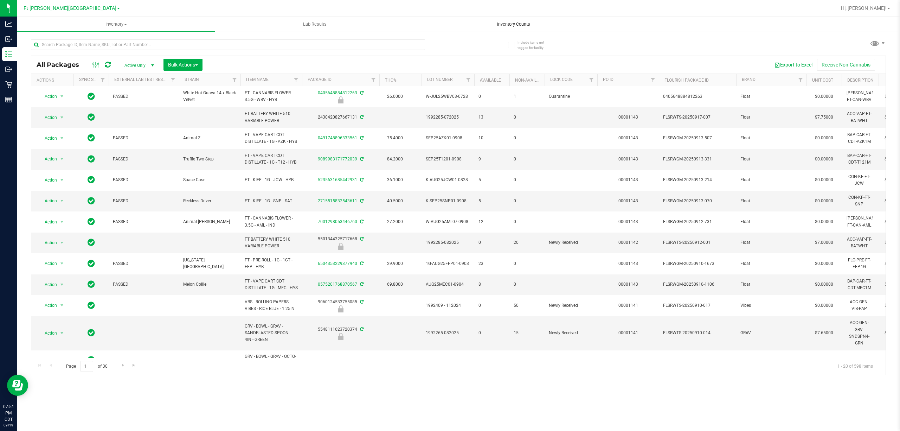
click at [520, 25] on span "Inventory Counts" at bounding box center [514, 24] width 52 height 6
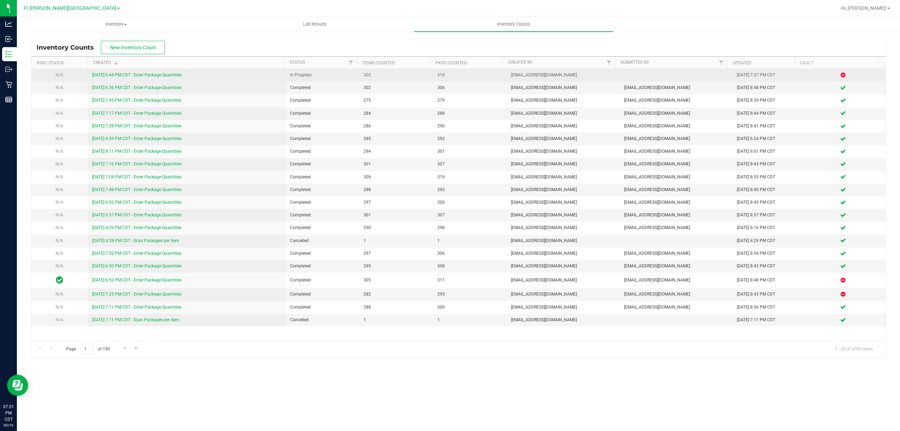
click at [150, 74] on link "9/19/25 6:44 PM CDT - Enter Package Quantities" at bounding box center [136, 74] width 89 height 5
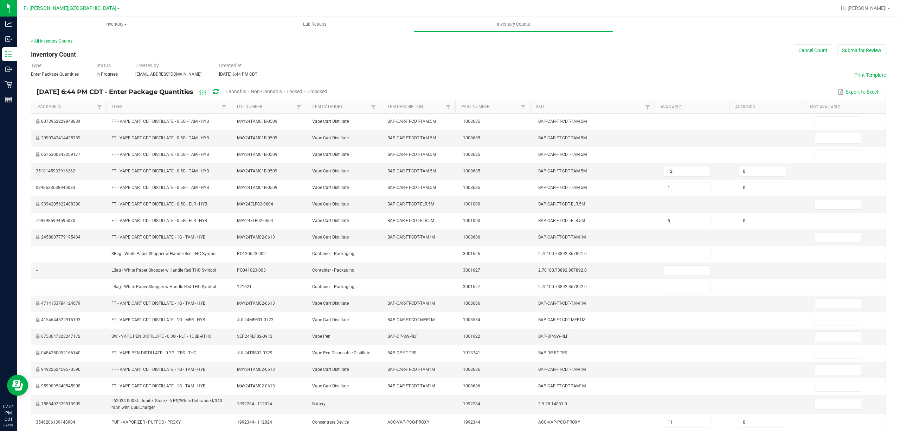
click at [246, 93] on span "Cannabis" at bounding box center [235, 92] width 21 height 6
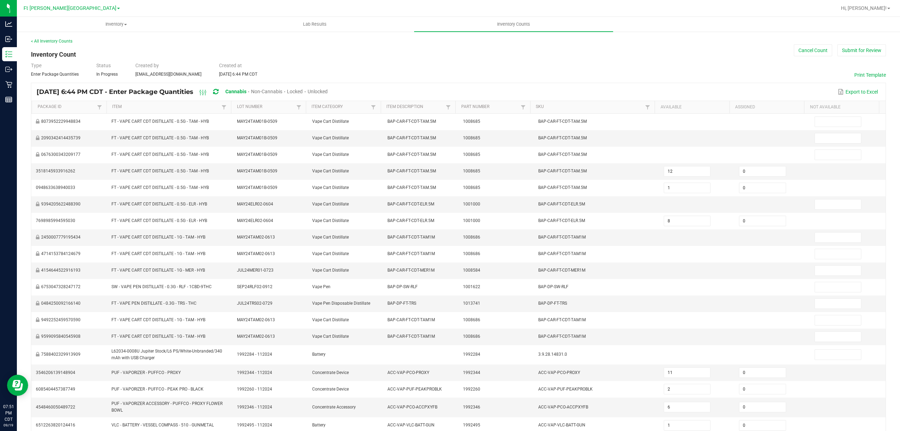
click at [328, 91] on span "Unlocked" at bounding box center [318, 92] width 20 height 6
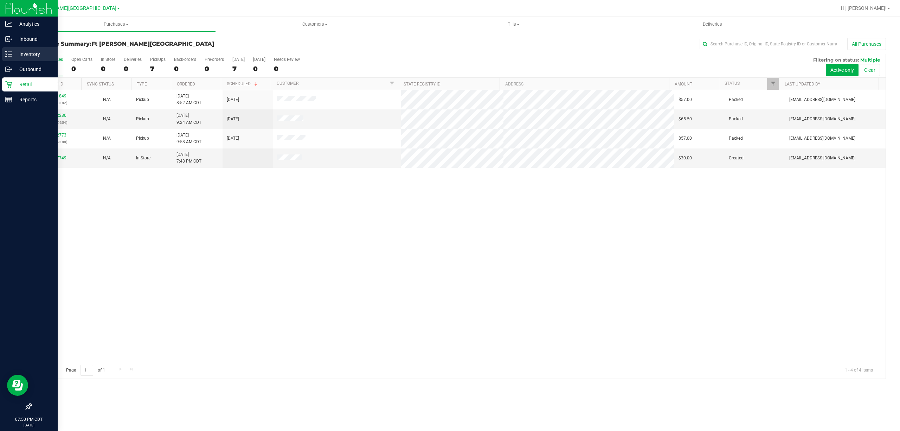
click at [33, 54] on p "Inventory" at bounding box center [33, 54] width 42 height 8
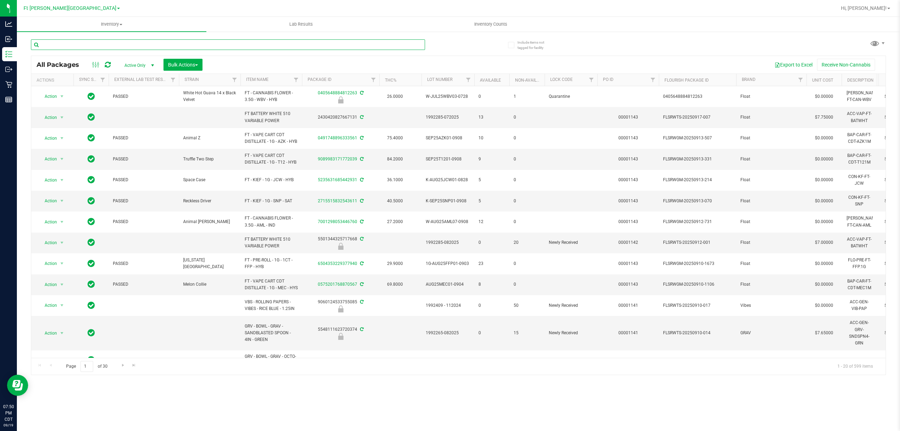
click at [119, 46] on input "text" at bounding box center [228, 44] width 394 height 11
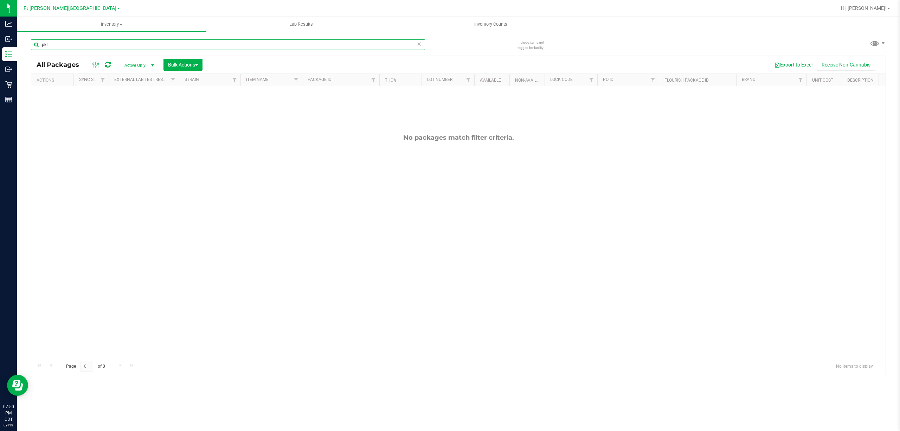
type input "pkt"
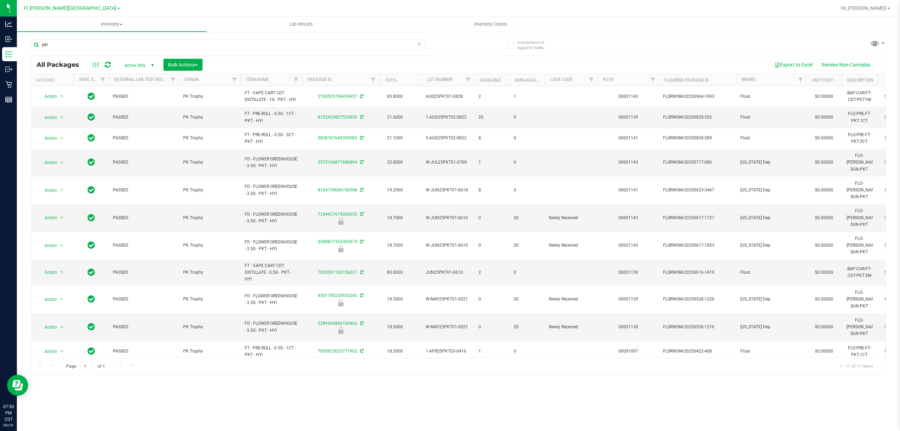
click at [261, 76] on th "Item Name" at bounding box center [271, 80] width 62 height 12
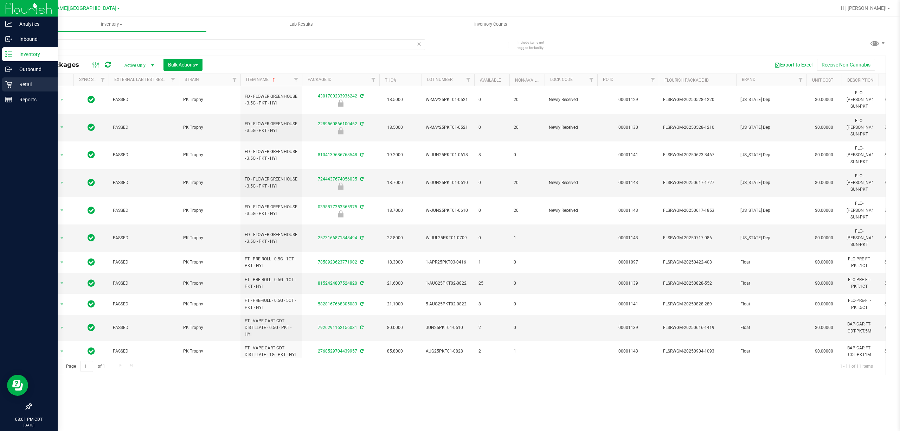
click at [18, 79] on div "Retail" at bounding box center [30, 84] width 56 height 14
